Goal: Information Seeking & Learning: Learn about a topic

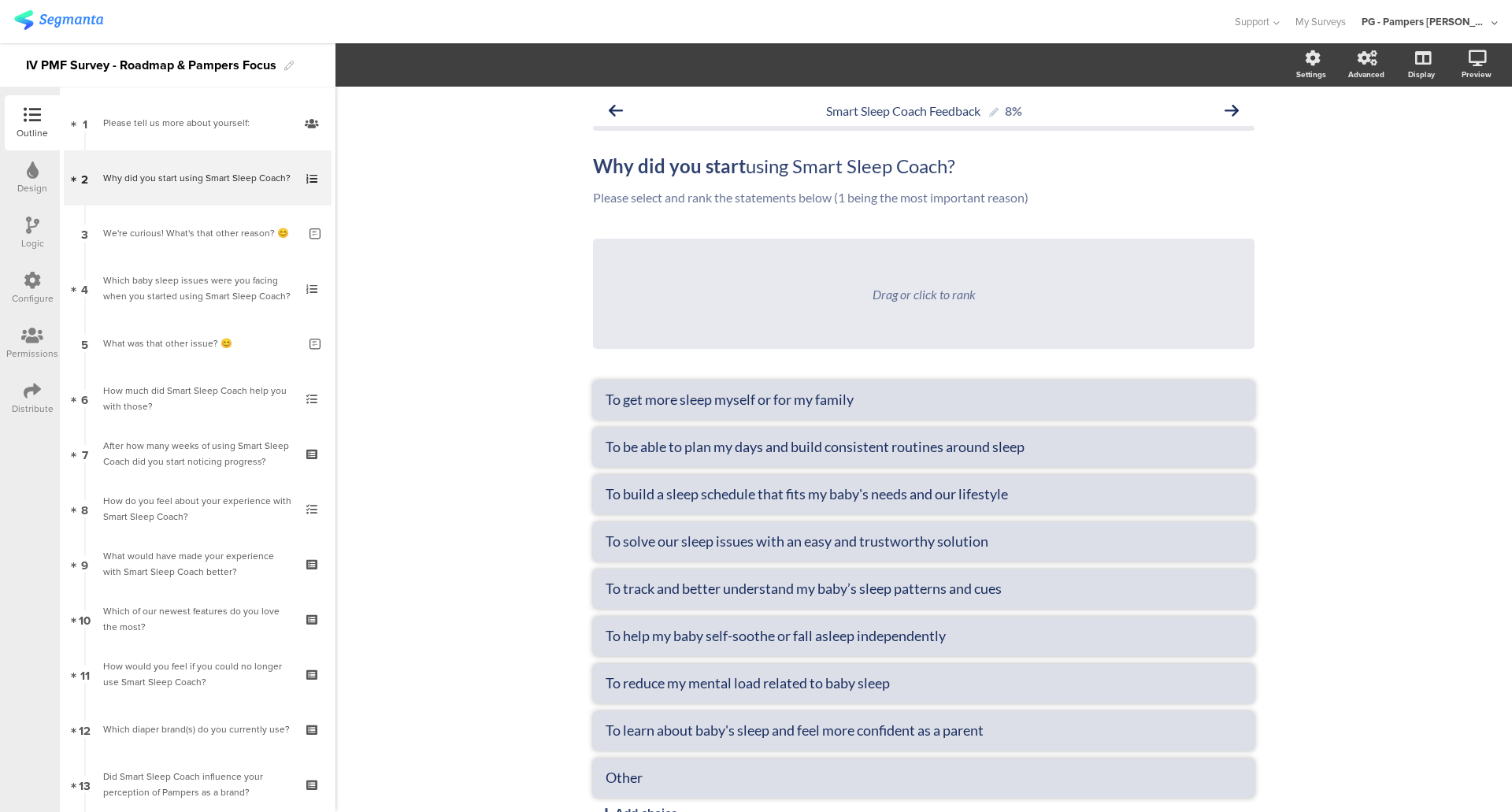
click at [96, 14] on img at bounding box center [59, 20] width 89 height 20
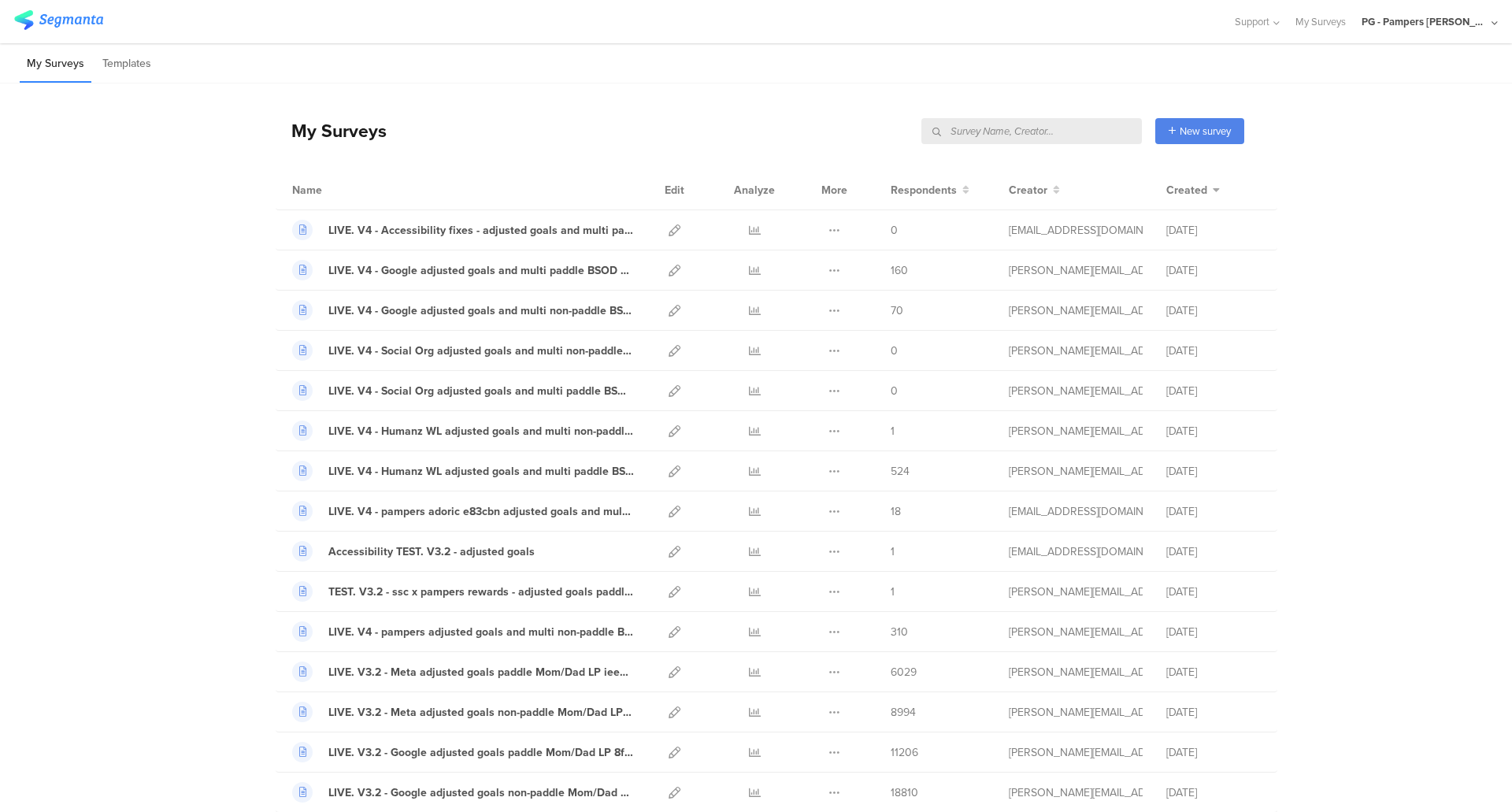
click at [1095, 131] on input "text" at bounding box center [1032, 130] width 221 height 26
type input "pmf"
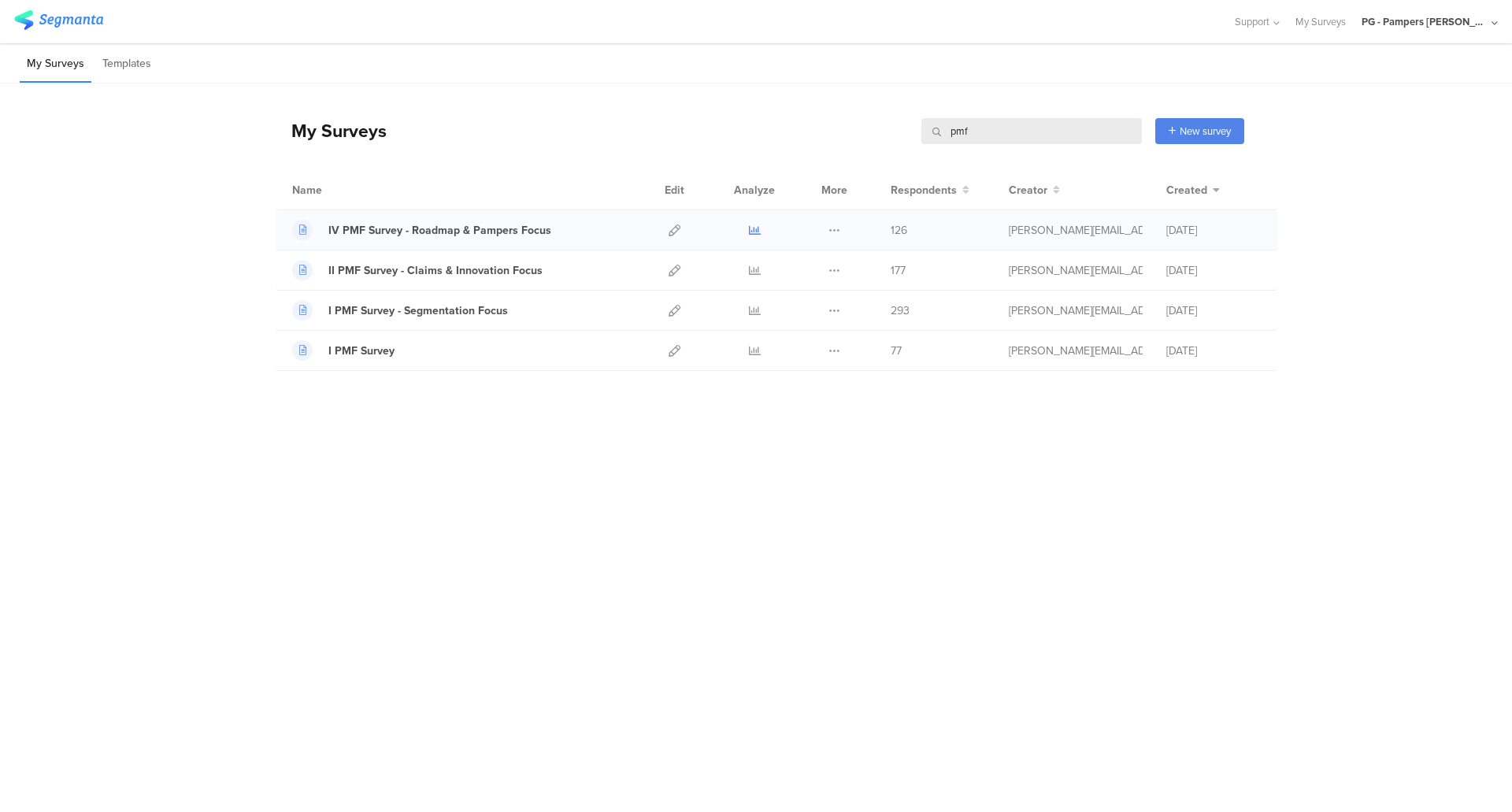
click at [756, 224] on icon at bounding box center [755, 230] width 12 height 12
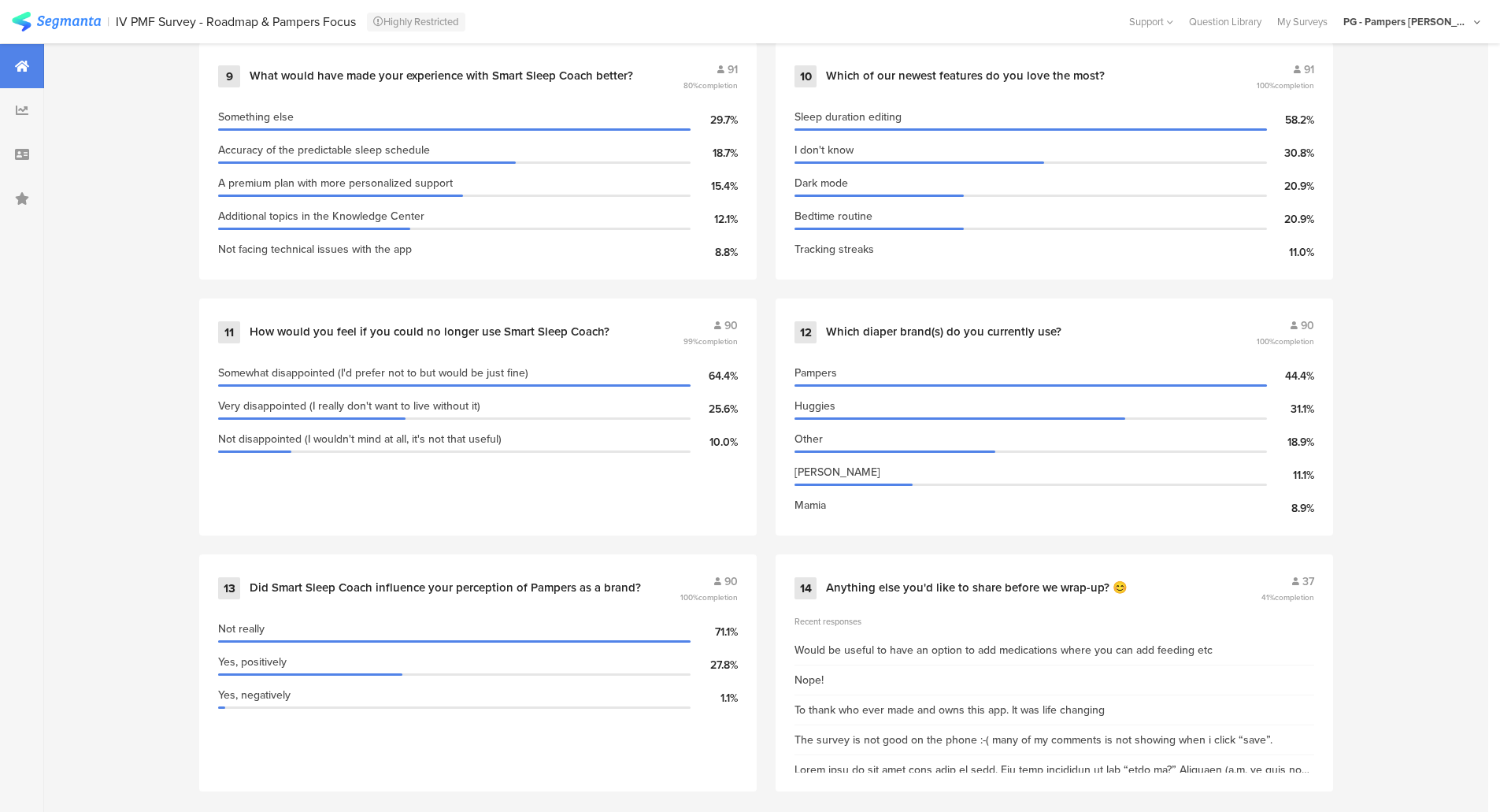
scroll to position [1745, 0]
click at [898, 297] on div "12 Which diaper brand(s) do you currently use? 90 100% completion Pampers 44.4%…" at bounding box center [1054, 415] width 557 height 237
click at [859, 331] on div "12 Which diaper brand(s) do you currently use? 90 100% completion" at bounding box center [1055, 329] width 520 height 30
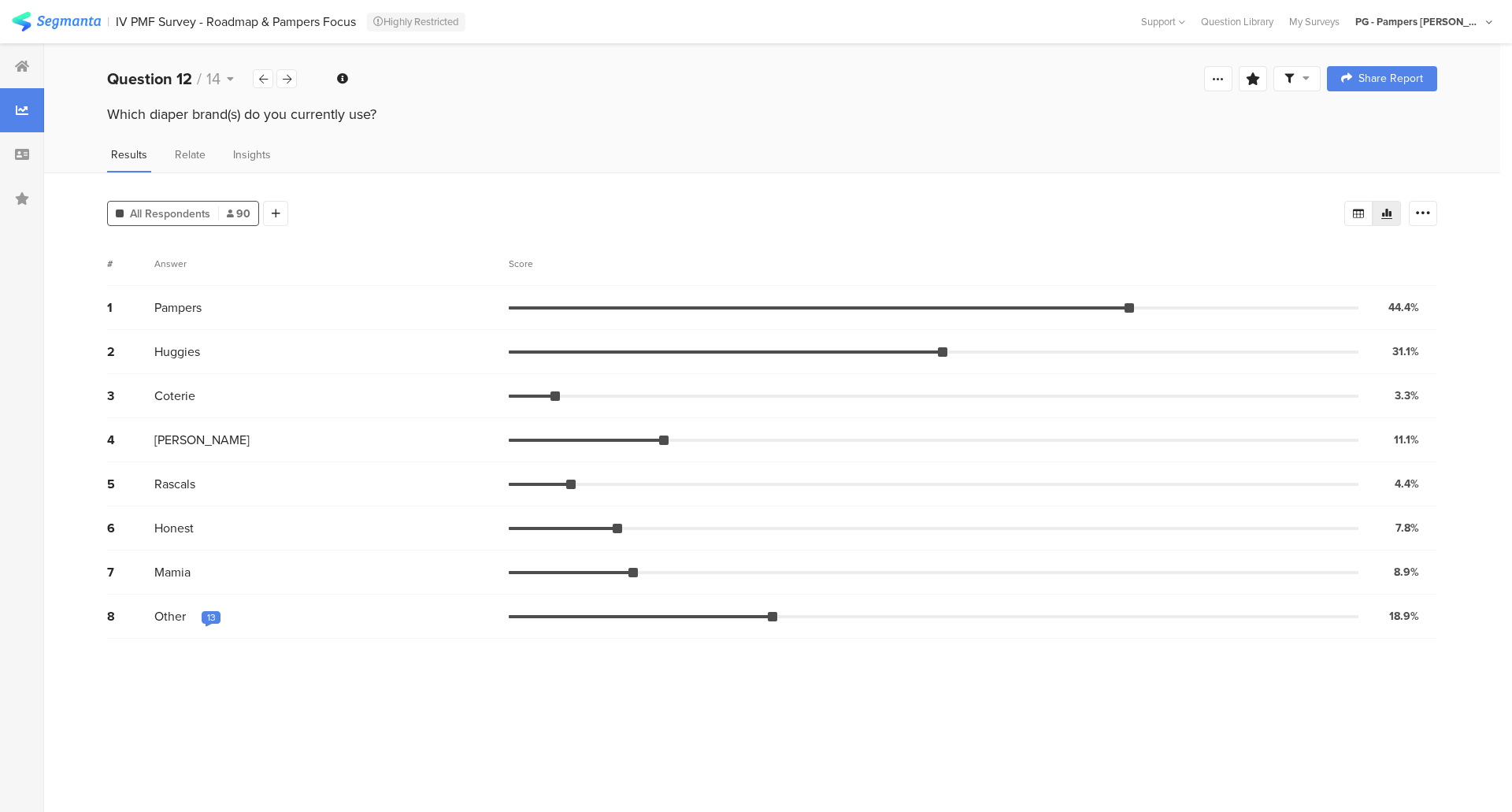
click at [216, 617] on div "13" at bounding box center [211, 619] width 19 height 16
click at [356, 304] on div "Pampers" at bounding box center [331, 307] width 354 height 18
